Goal: Information Seeking & Learning: Compare options

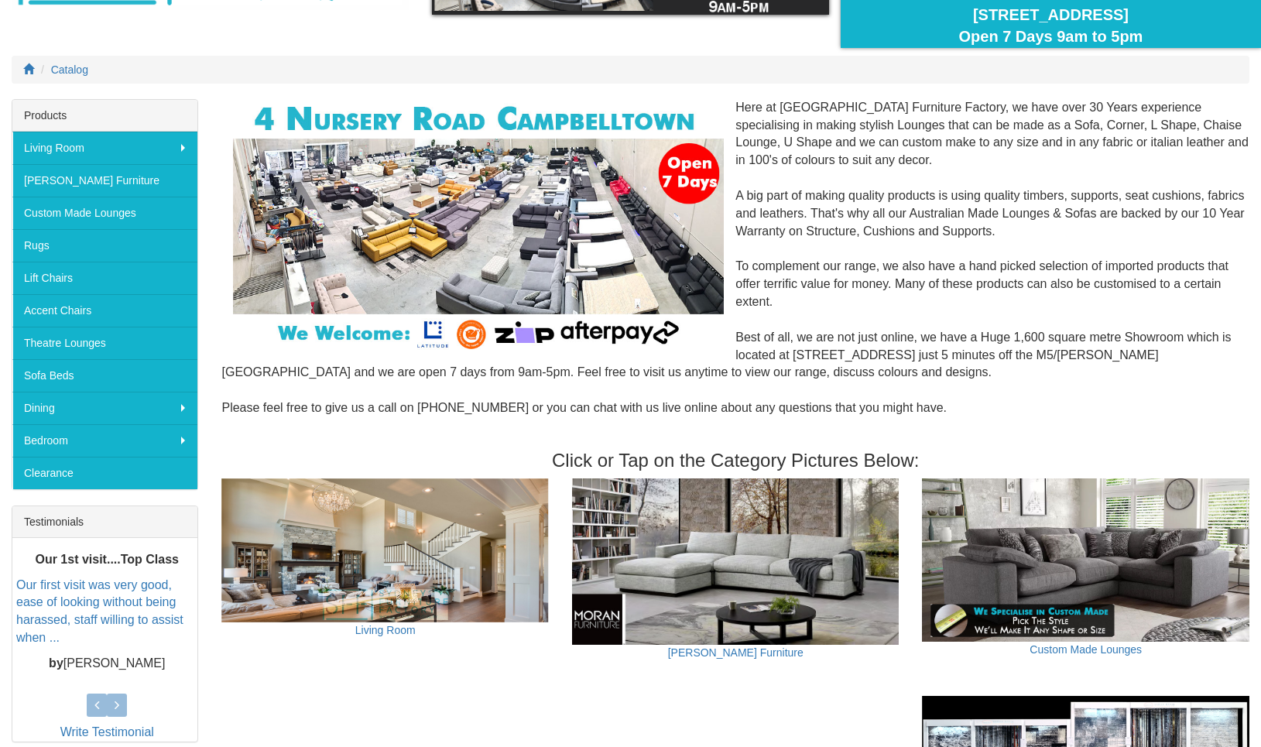
scroll to position [158, 0]
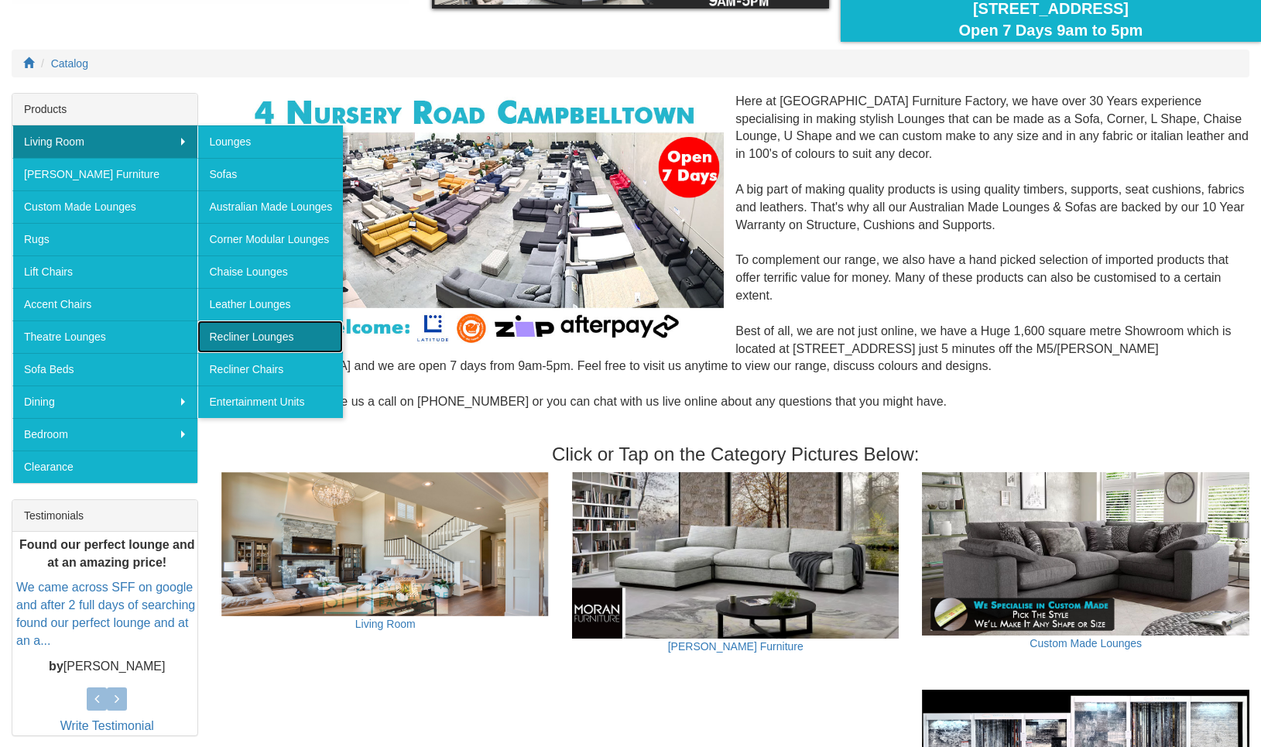
click at [256, 333] on link "Recliner Lounges" at bounding box center [269, 336] width 145 height 32
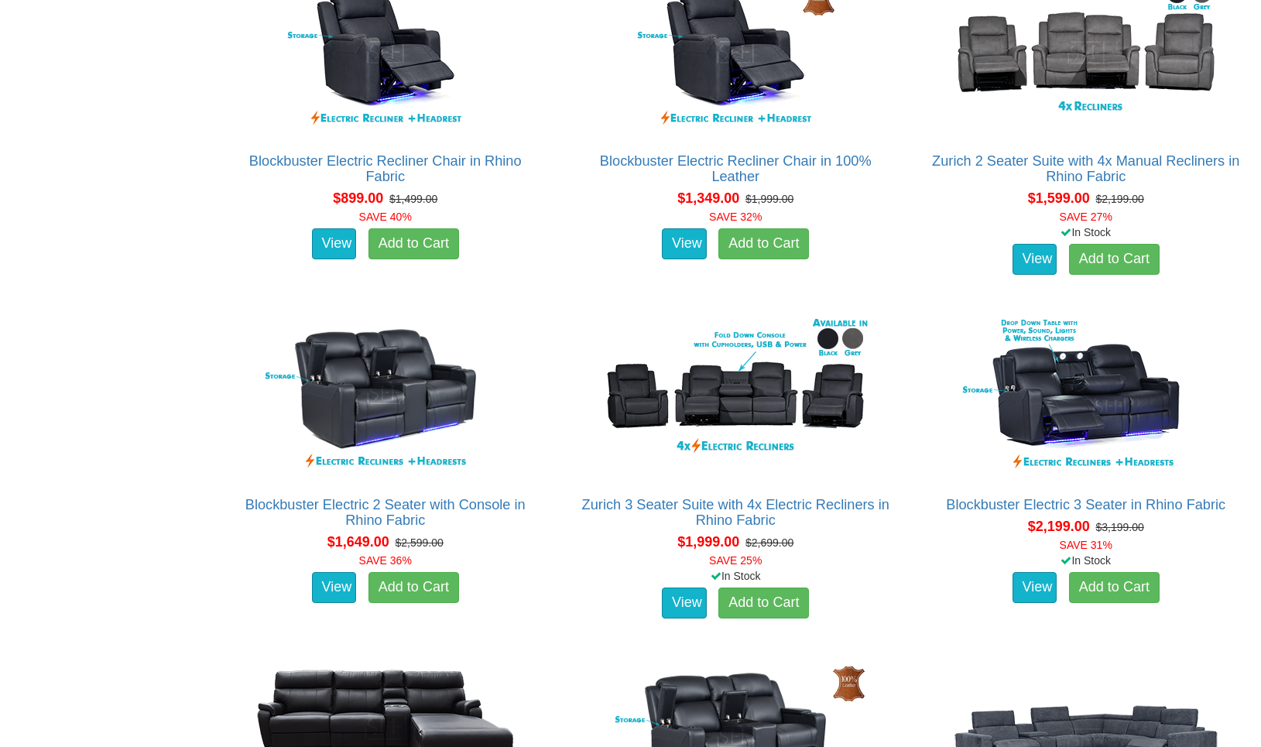
scroll to position [1184, 0]
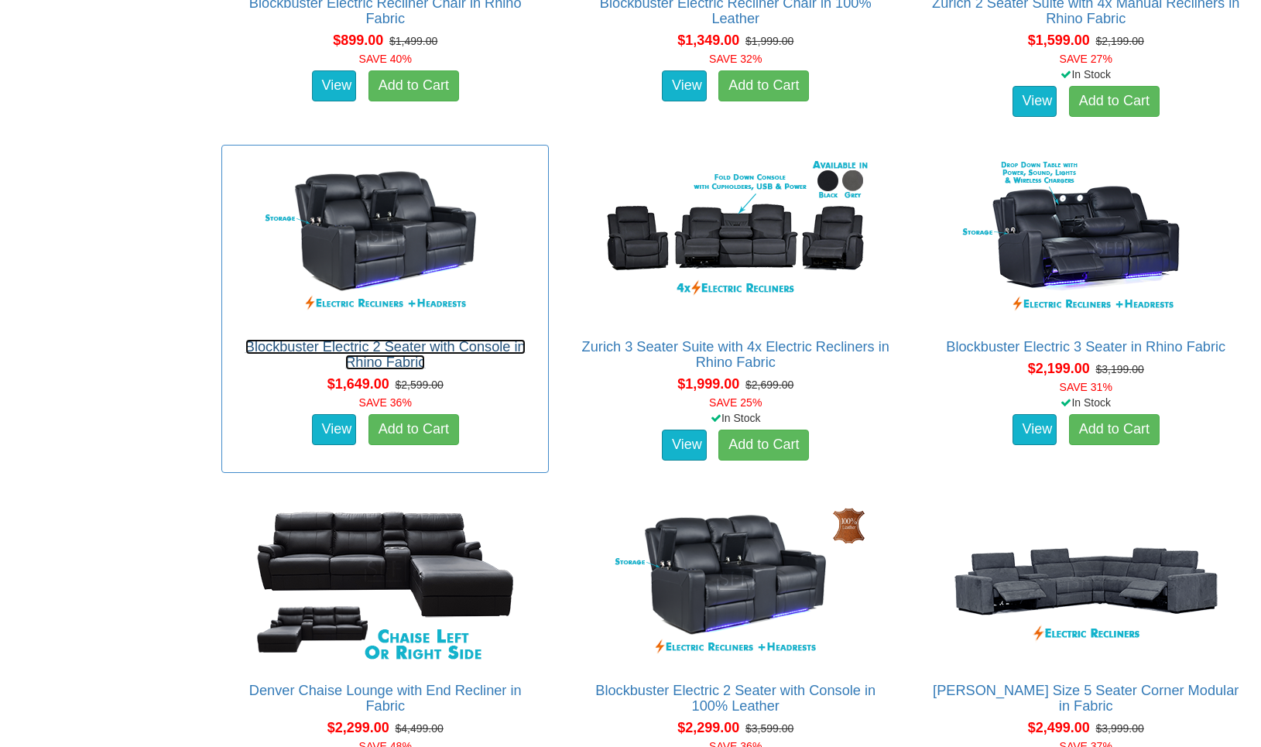
click at [362, 354] on link "Blockbuster Electric 2 Seater with Console in Rhino Fabric" at bounding box center [385, 354] width 280 height 31
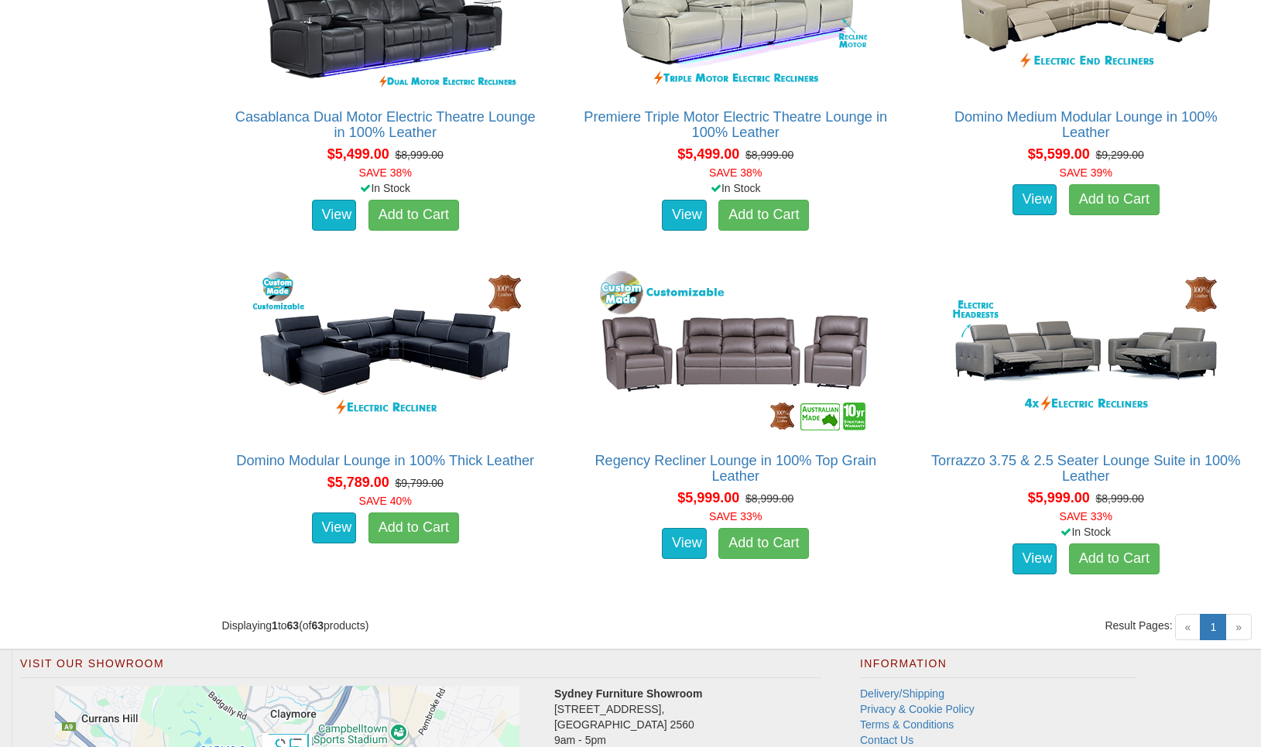
scroll to position [7808, 0]
